Goal: Understand process/instructions

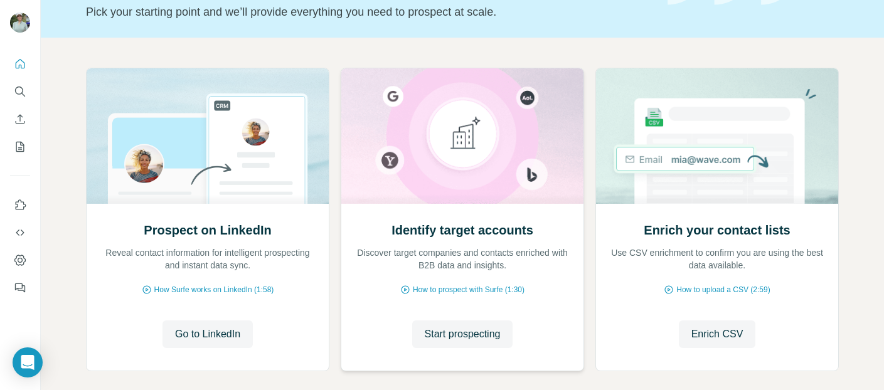
scroll to position [117, 0]
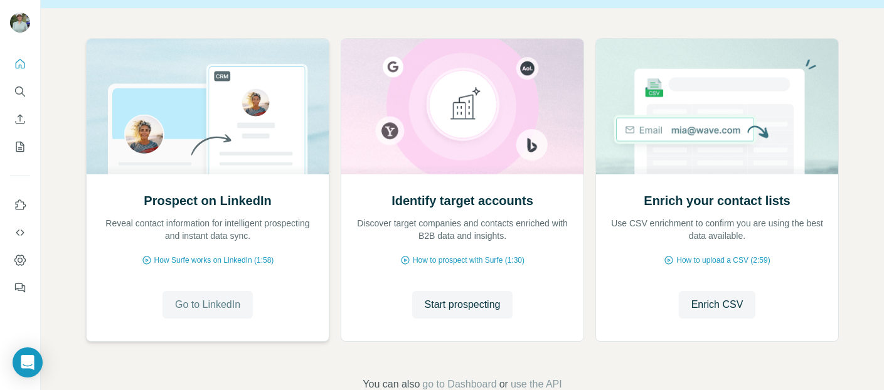
click at [197, 298] on span "Go to LinkedIn" at bounding box center [207, 304] width 65 height 15
